Goal: Obtain resource: Download file/media

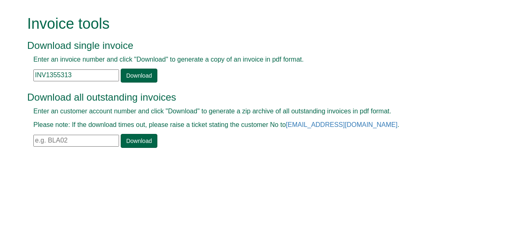
click at [72, 137] on input "text" at bounding box center [76, 141] width 86 height 12
paste input "I’m following up regarding the outstanding invoices on account BHRU001, and wan…"
type input "I’m following up regarding the outstanding invoices on account BHRU001, and wan…"
click at [100, 139] on input "I’m following up regarding the outstanding invoices on account BHRU001, and wan…" at bounding box center [76, 141] width 86 height 12
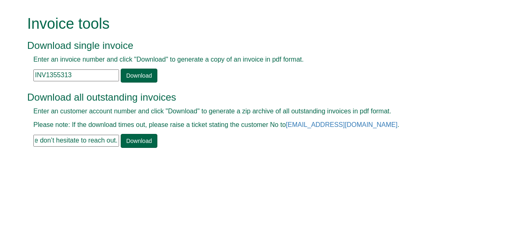
click at [100, 139] on input "I’m following up regarding the outstanding invoices on account BHRU001, and wan…" at bounding box center [76, 141] width 86 height 12
paste input "BHRU001"
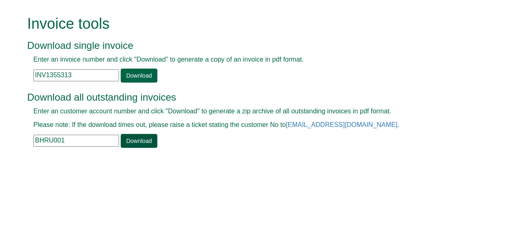
type input "BHRU001"
click at [137, 135] on link "Download" at bounding box center [139, 141] width 36 height 14
